Goal: Task Accomplishment & Management: Manage account settings

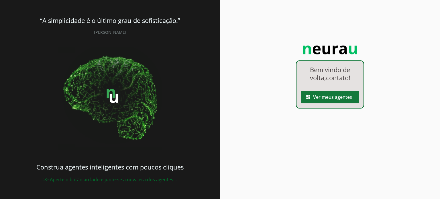
drag, startPoint x: 315, startPoint y: 97, endPoint x: 335, endPoint y: 137, distance: 44.8
click at [316, 97] on span at bounding box center [330, 97] width 58 height 14
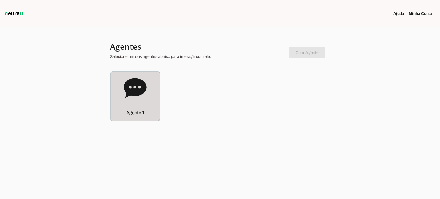
click at [131, 85] on icon at bounding box center [135, 87] width 23 height 19
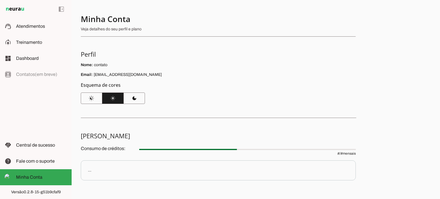
click at [193, 55] on h5 "Perfil" at bounding box center [216, 54] width 270 height 8
click at [102, 66] on p "Nome: contato" at bounding box center [218, 65] width 275 height 6
click at [31, 28] on span "Atendimentos" at bounding box center [30, 26] width 29 height 5
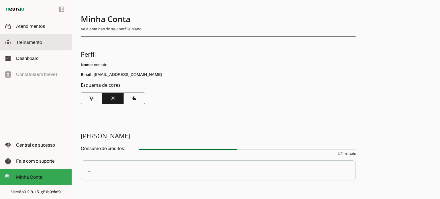
click at [32, 42] on span "Treinamento" at bounding box center [29, 42] width 26 height 5
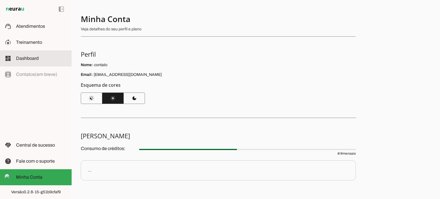
click at [34, 62] on slot at bounding box center [41, 58] width 51 height 7
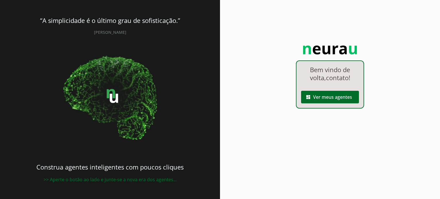
click at [331, 76] on p "Bem vindo de volta, contato !" at bounding box center [330, 74] width 56 height 16
click at [323, 102] on span at bounding box center [330, 97] width 58 height 14
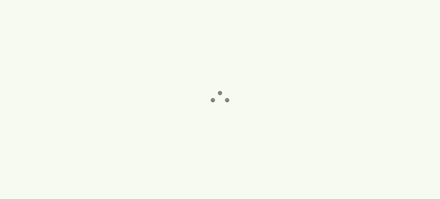
click at [325, 98] on robot-index-page at bounding box center [220, 99] width 440 height 199
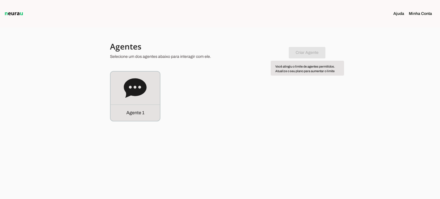
click at [303, 52] on chatbot-new-form "Criar Agente Você atingiu o limite de agentes permitidos. Atualize o seu plano …" at bounding box center [306, 51] width 37 height 13
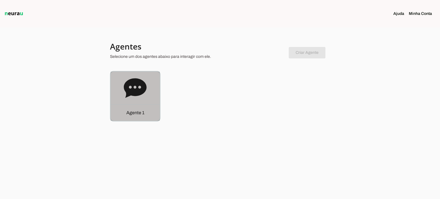
click at [132, 98] on icon at bounding box center [135, 88] width 23 height 23
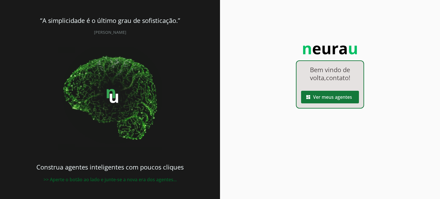
click at [335, 98] on span at bounding box center [330, 97] width 58 height 14
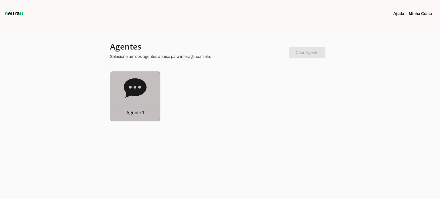
click at [132, 110] on p "Agente 1" at bounding box center [135, 112] width 18 height 7
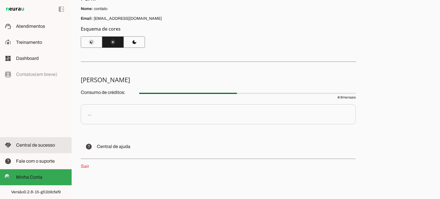
scroll to position [58, 0]
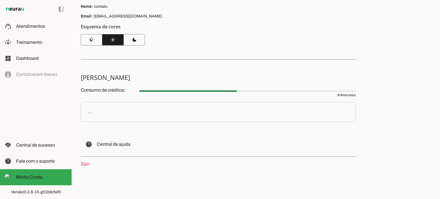
click at [88, 112] on div "..." at bounding box center [89, 112] width 3 height 6
click at [60, 11] on span at bounding box center [61, 9] width 14 height 14
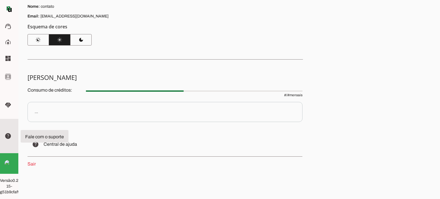
click at [0, 0] on slot "help" at bounding box center [0, 0] width 0 height 0
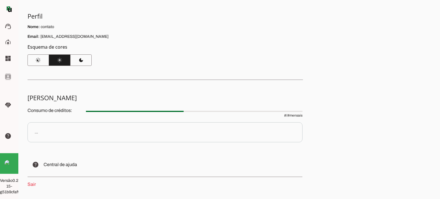
scroll to position [30, 0]
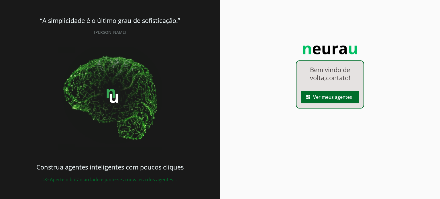
click at [319, 81] on p "Bem vindo de volta, contato !" at bounding box center [330, 74] width 56 height 16
click at [319, 95] on span at bounding box center [330, 97] width 58 height 14
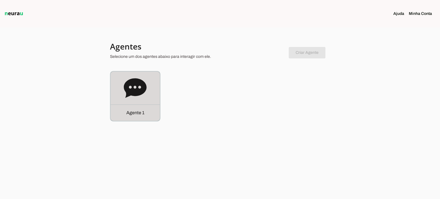
click at [138, 113] on p "Agente 1" at bounding box center [135, 112] width 18 height 7
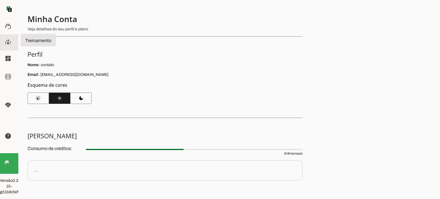
click at [4, 38] on md-item "model_training Treinamento Treinamento" at bounding box center [9, 42] width 18 height 16
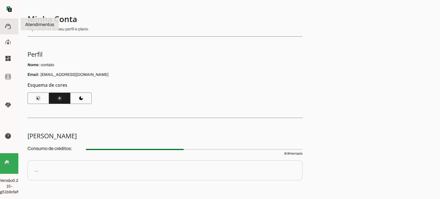
click at [3, 24] on md-item "support_agent Atendimentos Atendimentos" at bounding box center [9, 26] width 18 height 16
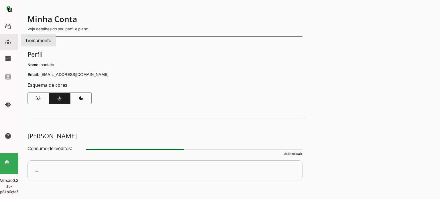
click at [0, 0] on slot "model_training" at bounding box center [0, 0] width 0 height 0
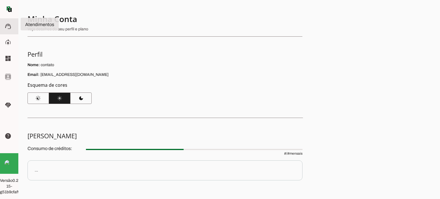
click at [0, 0] on slot "support_agent" at bounding box center [0, 0] width 0 height 0
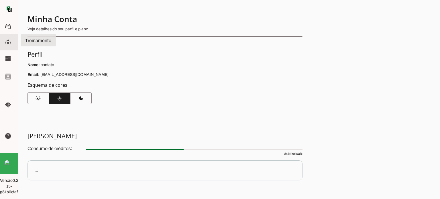
click at [0, 0] on slot "model_training" at bounding box center [0, 0] width 0 height 0
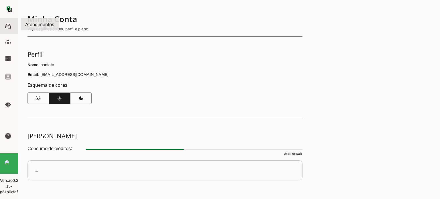
click at [0, 0] on md-item "support_agent Atendimentos Atendimentos" at bounding box center [0, 0] width 0 height 0
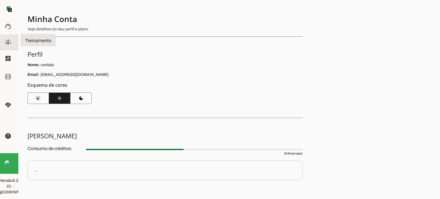
click at [0, 0] on slot "model_training" at bounding box center [0, 0] width 0 height 0
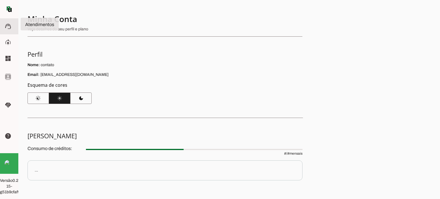
drag, startPoint x: 9, startPoint y: 24, endPoint x: 141, endPoint y: 51, distance: 134.6
click at [0, 0] on slot "support_agent" at bounding box center [0, 0] width 0 height 0
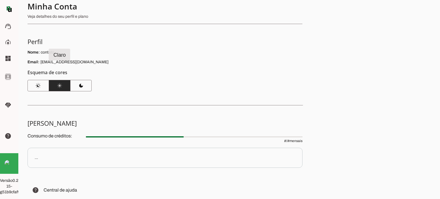
scroll to position [58, 0]
